Goal: Navigation & Orientation: Find specific page/section

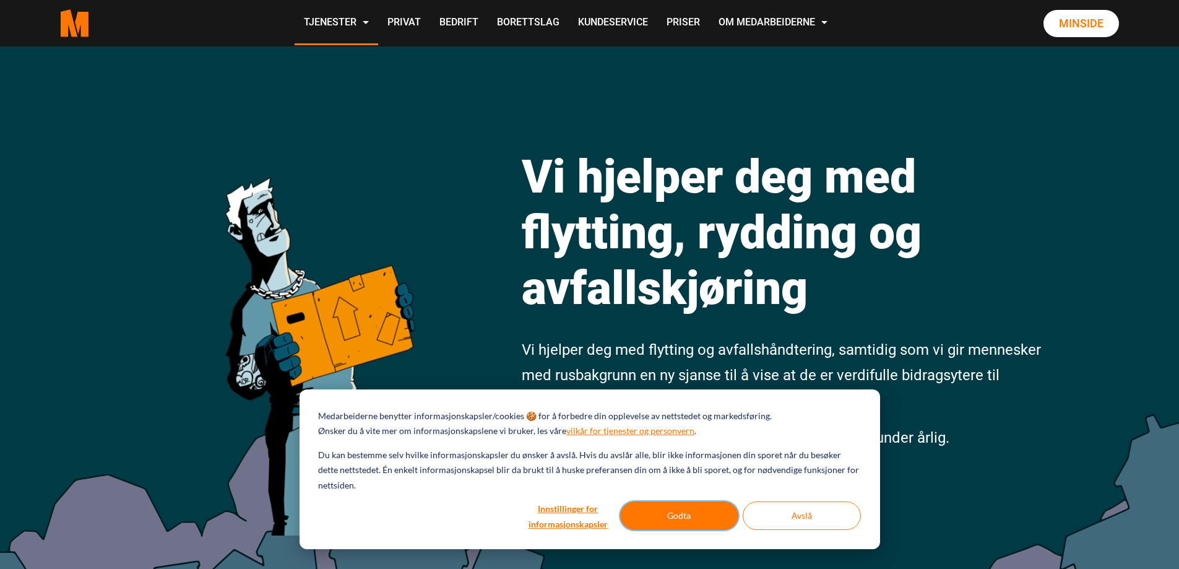
click at [707, 518] on button "Godta" at bounding box center [679, 515] width 118 height 28
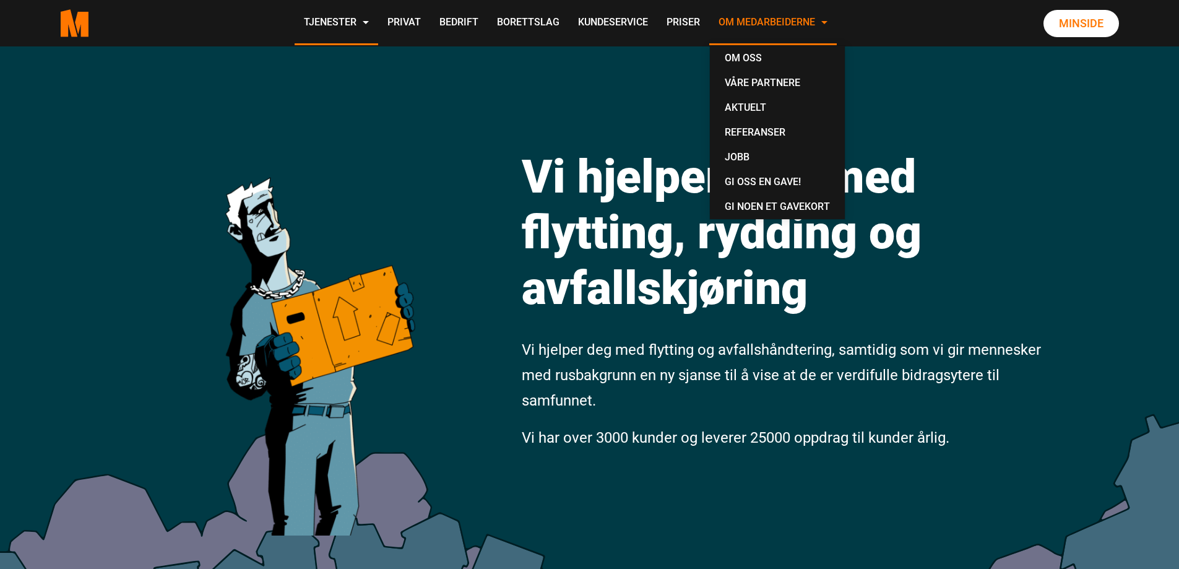
click at [790, 17] on link "Om Medarbeiderne" at bounding box center [772, 23] width 127 height 44
click at [754, 57] on link "Om oss" at bounding box center [777, 58] width 125 height 25
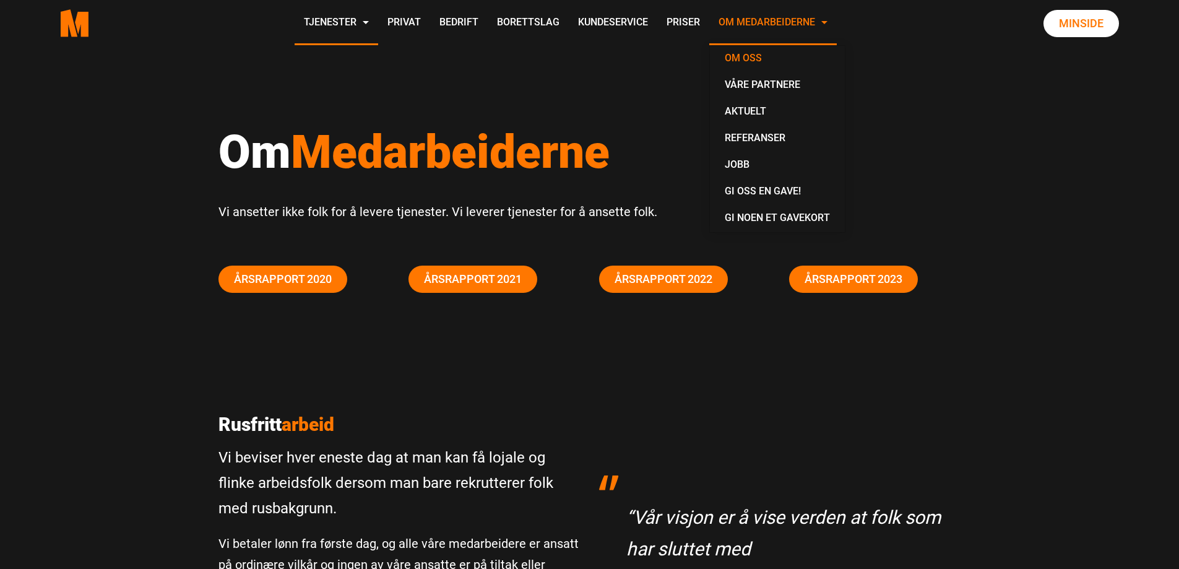
click at [774, 17] on link "Om Medarbeiderne" at bounding box center [772, 23] width 127 height 44
click at [768, 78] on link "Våre partnere" at bounding box center [777, 85] width 125 height 27
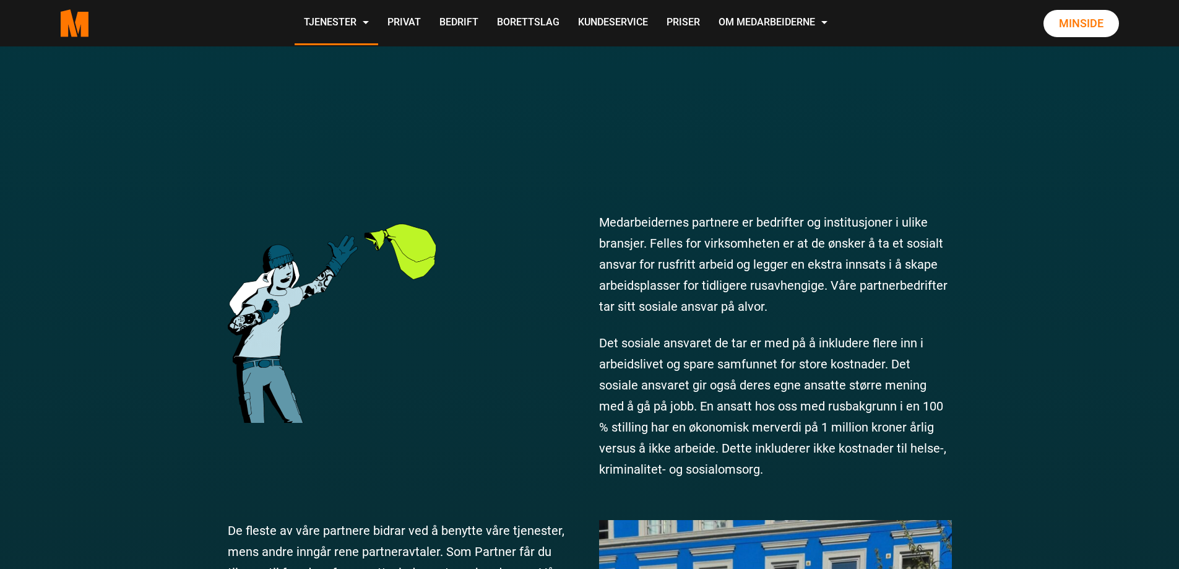
scroll to position [557, 0]
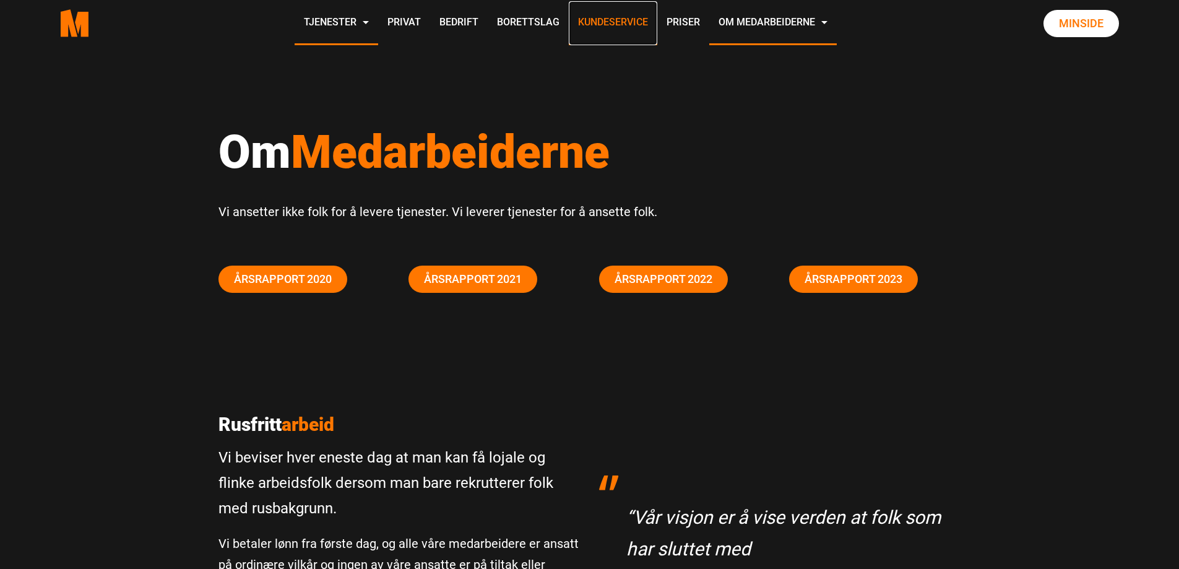
click at [617, 21] on link "Kundeservice" at bounding box center [613, 23] width 89 height 44
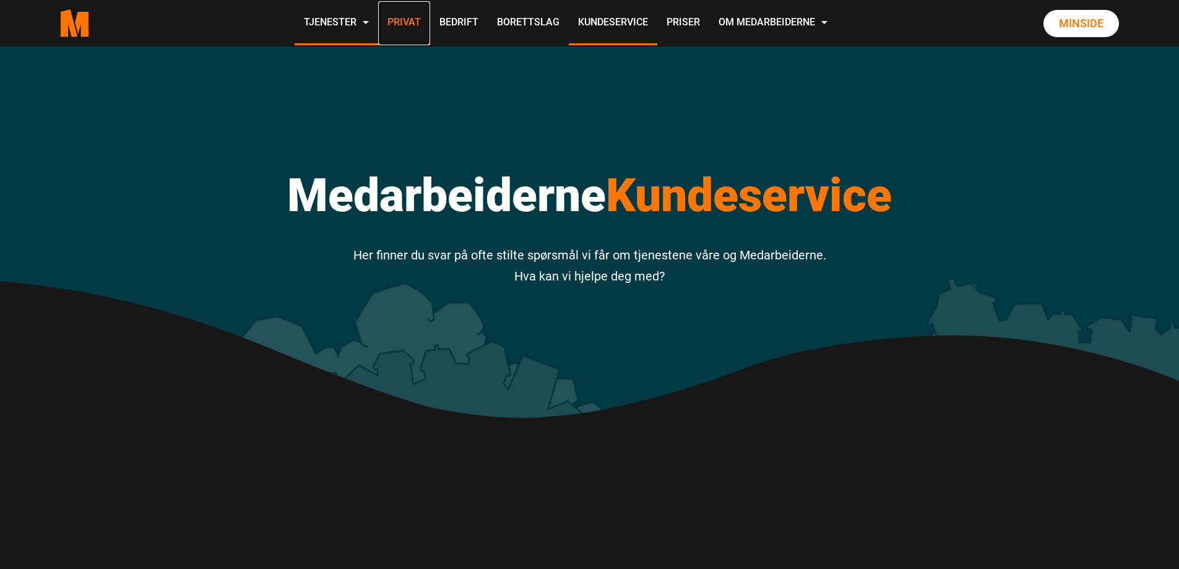
click at [402, 24] on link "Privat" at bounding box center [404, 23] width 52 height 44
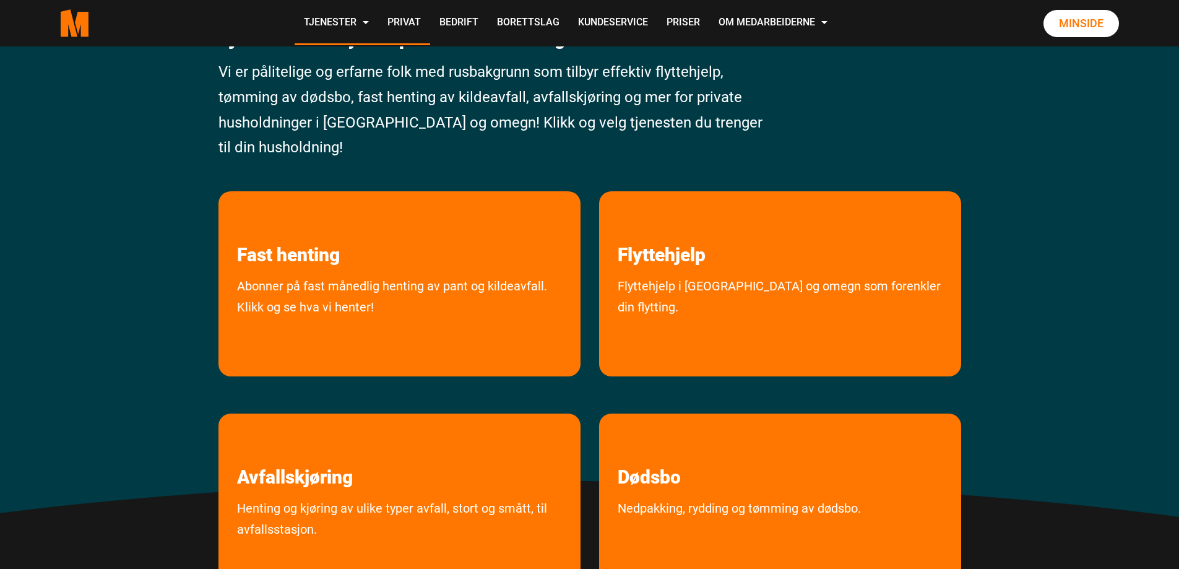
scroll to position [186, 0]
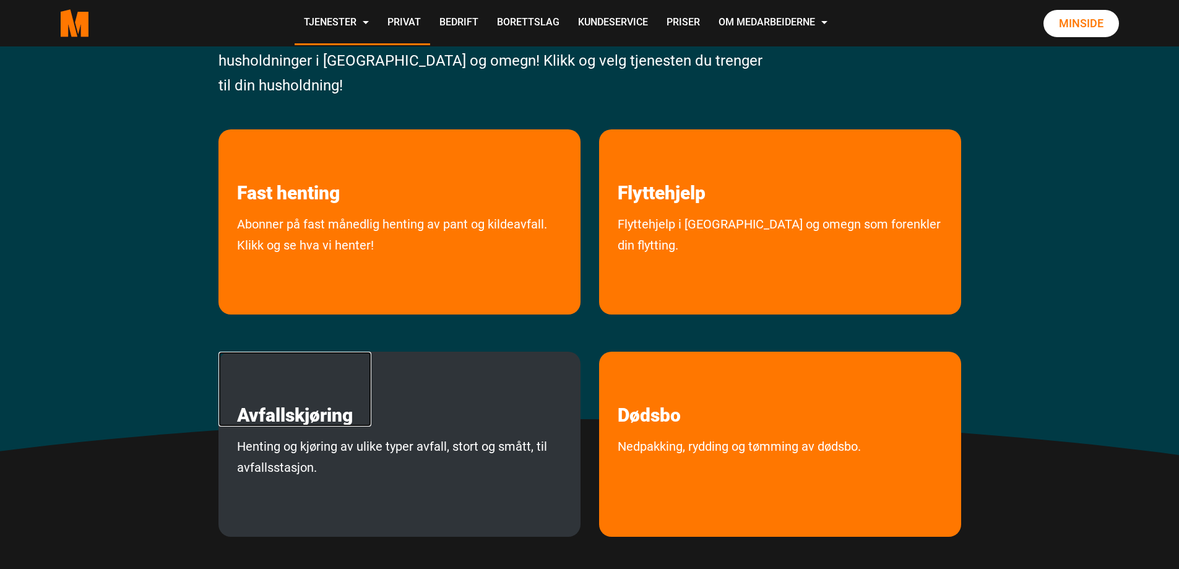
click at [309, 426] on link "Avfallskjøring" at bounding box center [294, 389] width 153 height 75
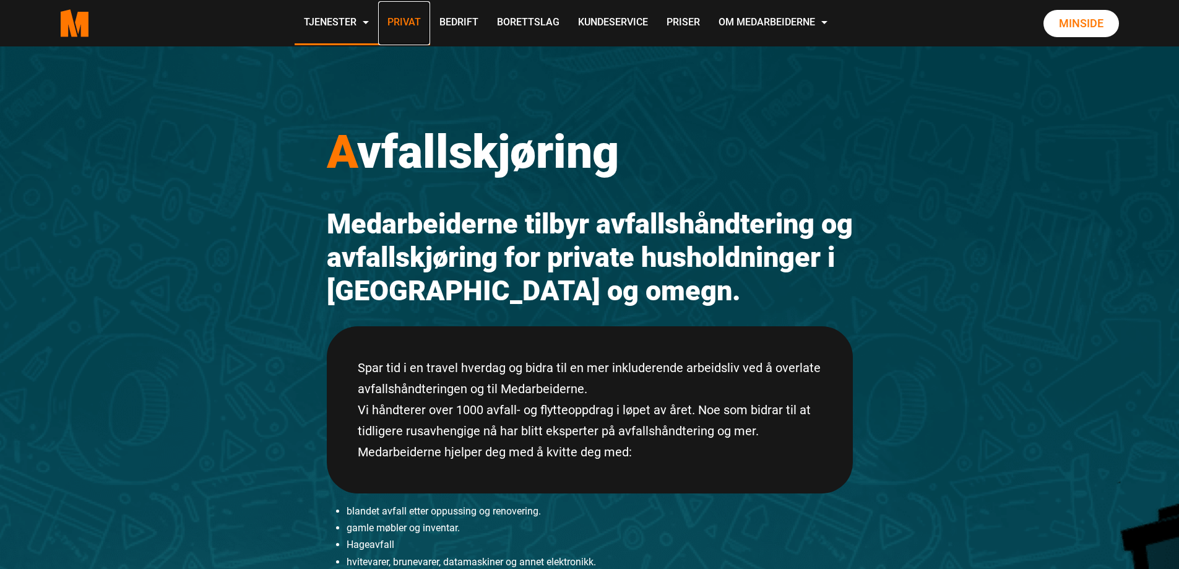
click at [407, 14] on link "Privat" at bounding box center [404, 23] width 52 height 44
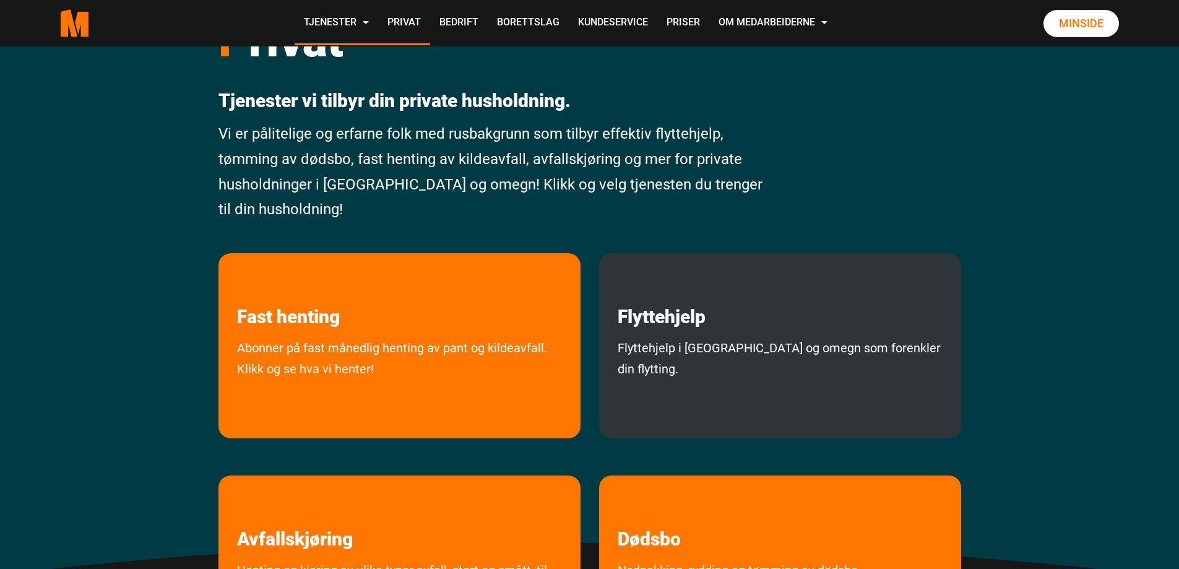
scroll to position [124, 0]
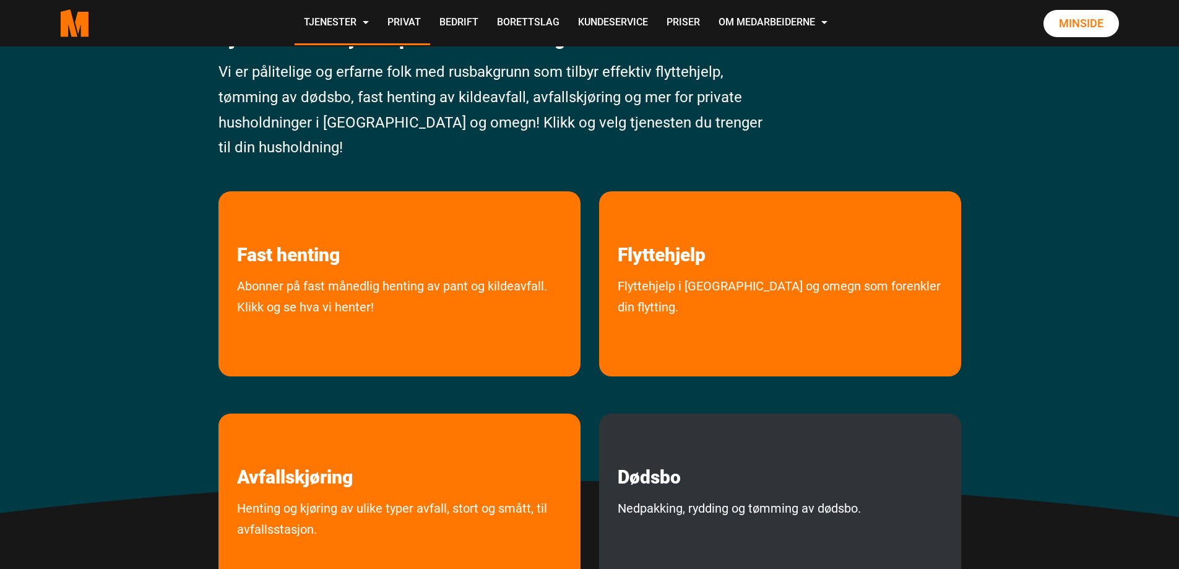
click at [712, 465] on p "Dødsbo" at bounding box center [780, 450] width 362 height 75
click at [641, 442] on link "Dødsbo" at bounding box center [649, 450] width 100 height 75
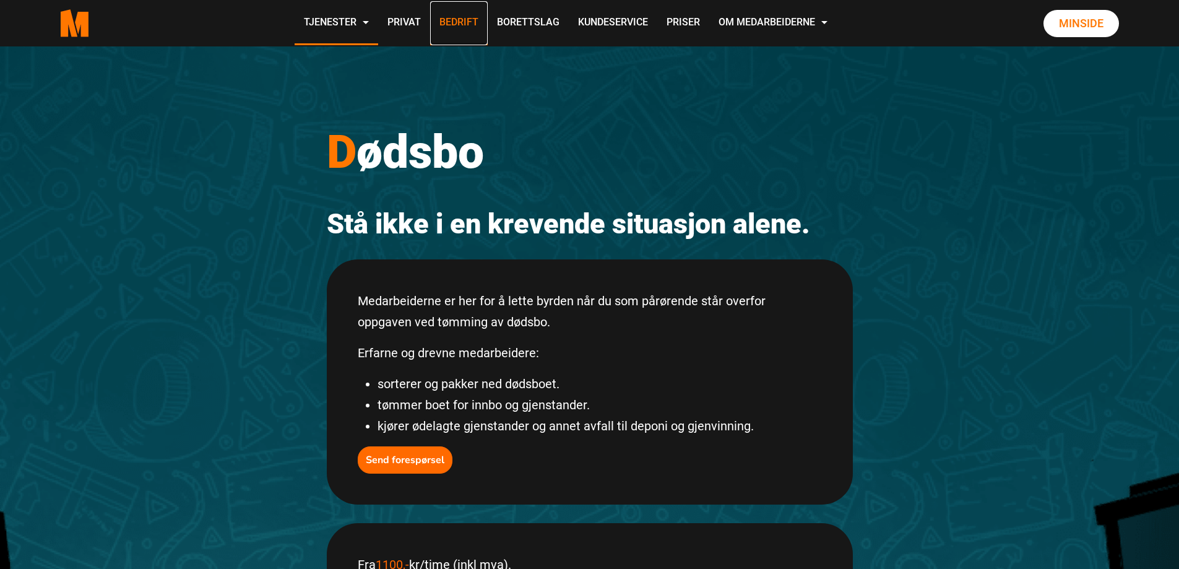
click at [460, 18] on link "Bedrift" at bounding box center [459, 23] width 58 height 44
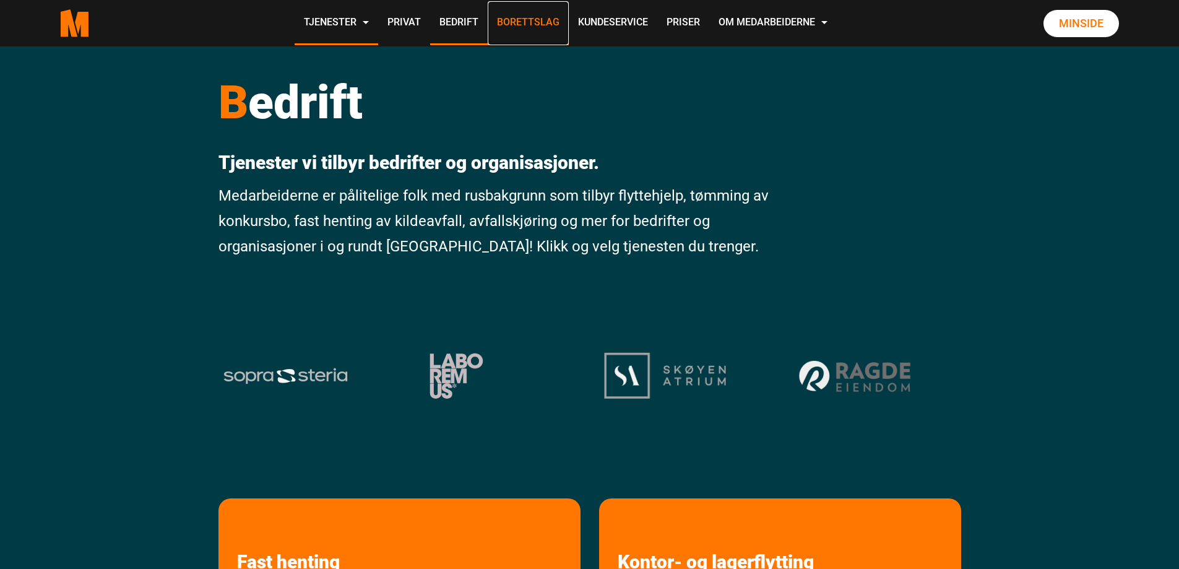
click at [534, 20] on link "Borettslag" at bounding box center [528, 23] width 81 height 44
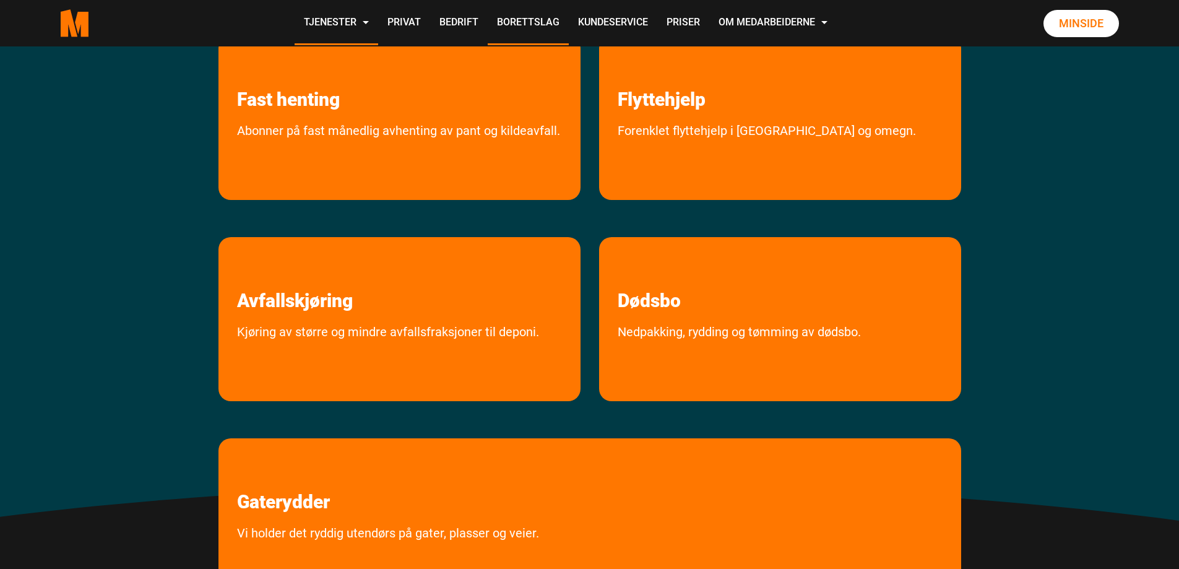
scroll to position [433, 0]
